Goal: Ask a question: Seek information or help from site administrators or community

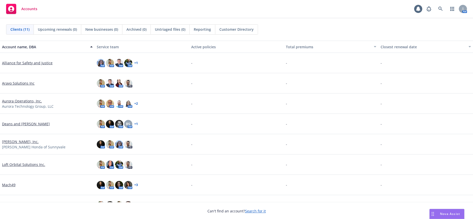
click at [448, 216] on span "Nova Assist" at bounding box center [450, 214] width 20 height 4
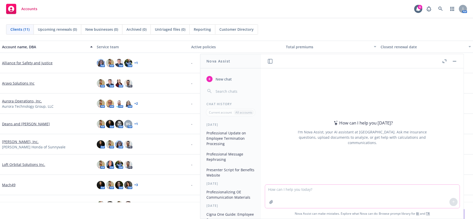
click at [382, 198] on textarea at bounding box center [362, 196] width 195 height 23
paste textarea "We have a client that would like printed and mailed out Open Enrollment post ca…"
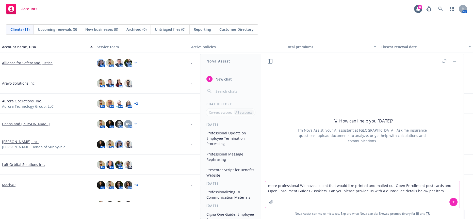
click at [421, 191] on textarea "more professional We have a client that would like printed and mailed out Open …" at bounding box center [362, 194] width 195 height 27
type textarea "more professional We have a client that would like printed and mailed out Open …"
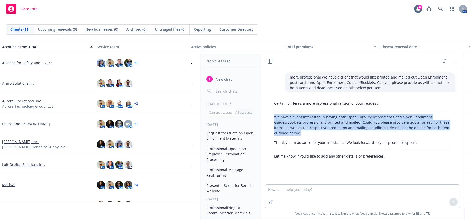
drag, startPoint x: 310, startPoint y: 128, endPoint x: 273, endPoint y: 110, distance: 40.8
click at [273, 110] on div "Certainly! Here’s a more professional version of your request: We have a client…" at bounding box center [362, 130] width 186 height 62
copy p "We have a client interested in having both Open Enrollment postcards and Open E…"
click at [458, 62] on button "button" at bounding box center [455, 61] width 6 height 6
